Goal: Task Accomplishment & Management: Manage account settings

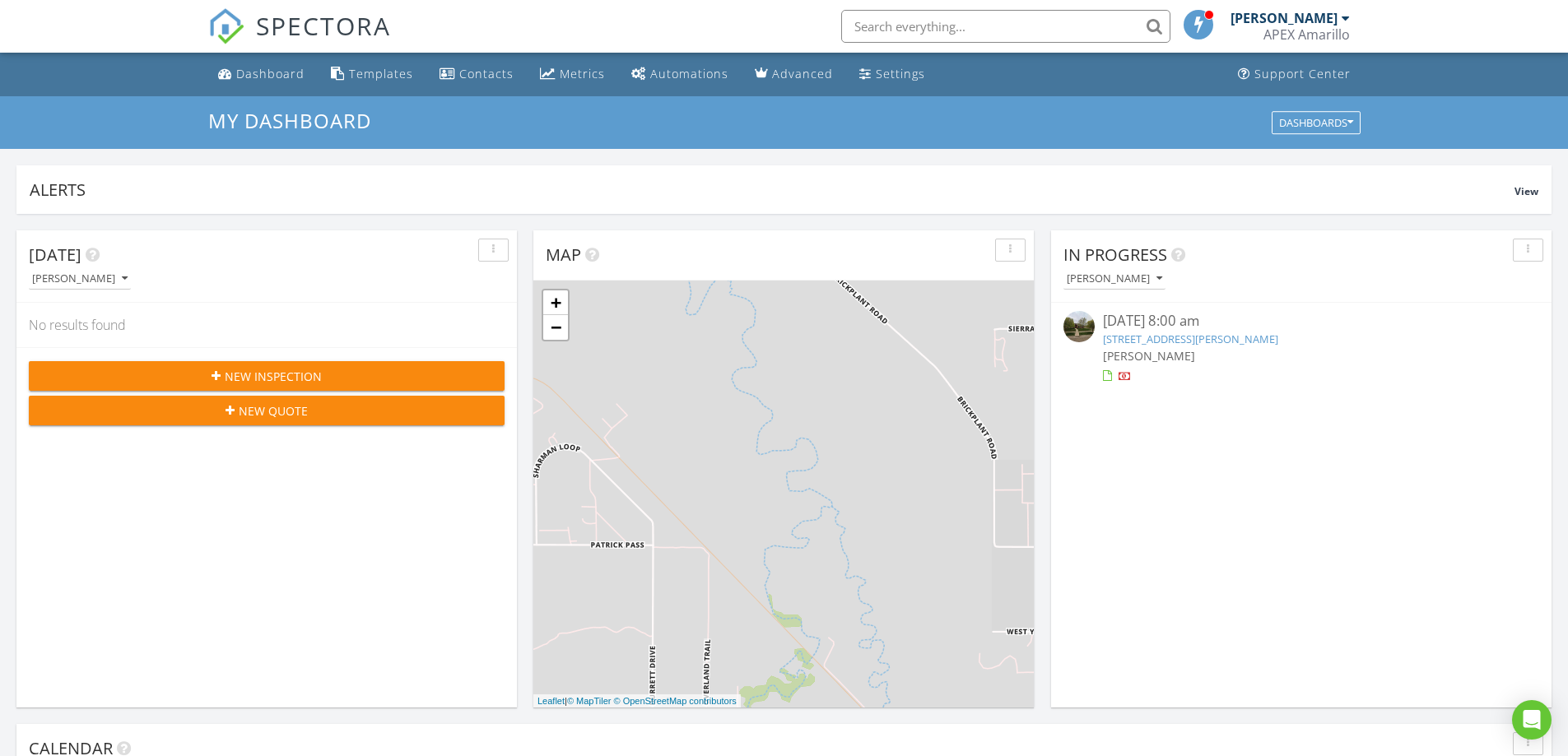
scroll to position [8, 8]
click at [1223, 343] on link "9105 Gaston Ave, Amarillo, TX 79119" at bounding box center [1189, 339] width 175 height 15
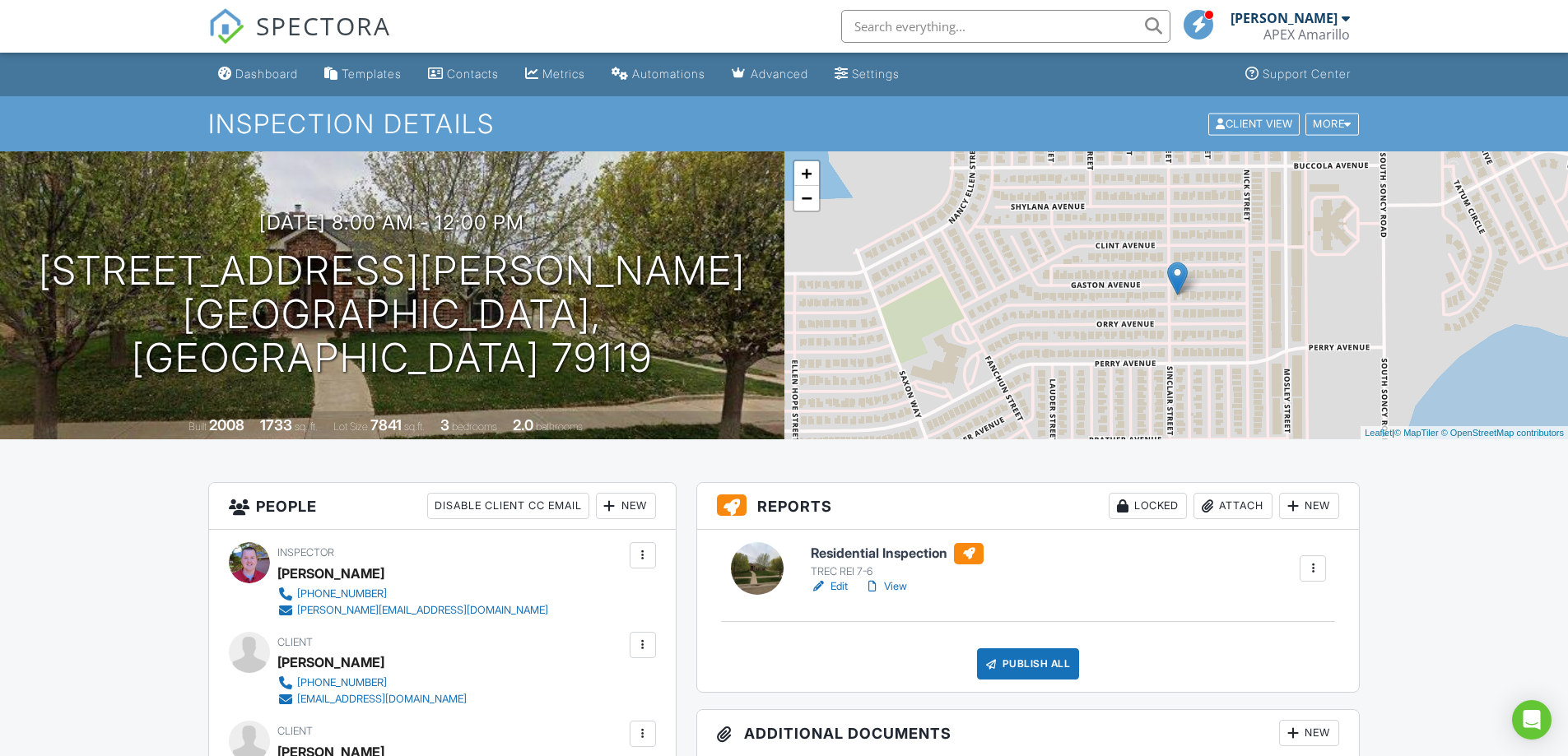
click at [844, 587] on link "Edit" at bounding box center [829, 587] width 37 height 16
